Goal: Obtain resource: Obtain resource

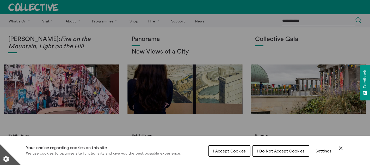
click at [261, 146] on button "I Do Not Accept Cookies" at bounding box center [281, 150] width 57 height 11
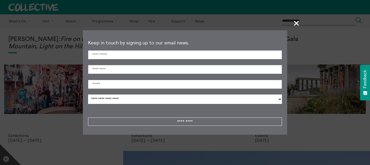
click at [295, 22] on span "+" at bounding box center [296, 22] width 15 height 15
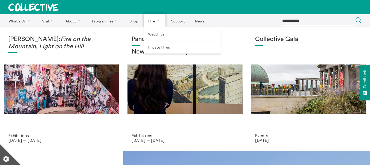
click at [151, 20] on link "Hire" at bounding box center [155, 20] width 22 height 13
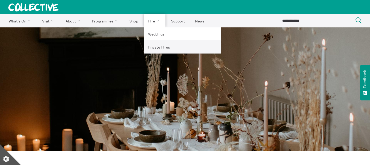
click at [152, 50] on link "Private Hires" at bounding box center [182, 46] width 77 height 13
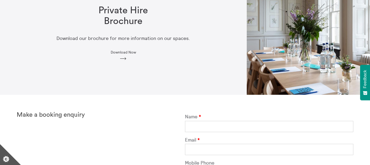
scroll to position [57, 0]
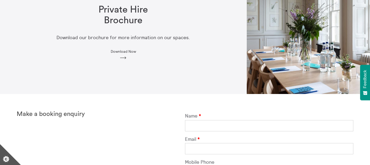
click at [121, 51] on span "Download Now" at bounding box center [123, 51] width 25 height 4
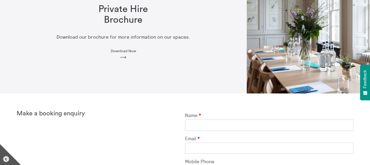
click at [120, 48] on div "Private Hire Brochure Download our brochure for more information on our spaces.…" at bounding box center [123, 32] width 200 height 72
